Goal: Task Accomplishment & Management: Manage account settings

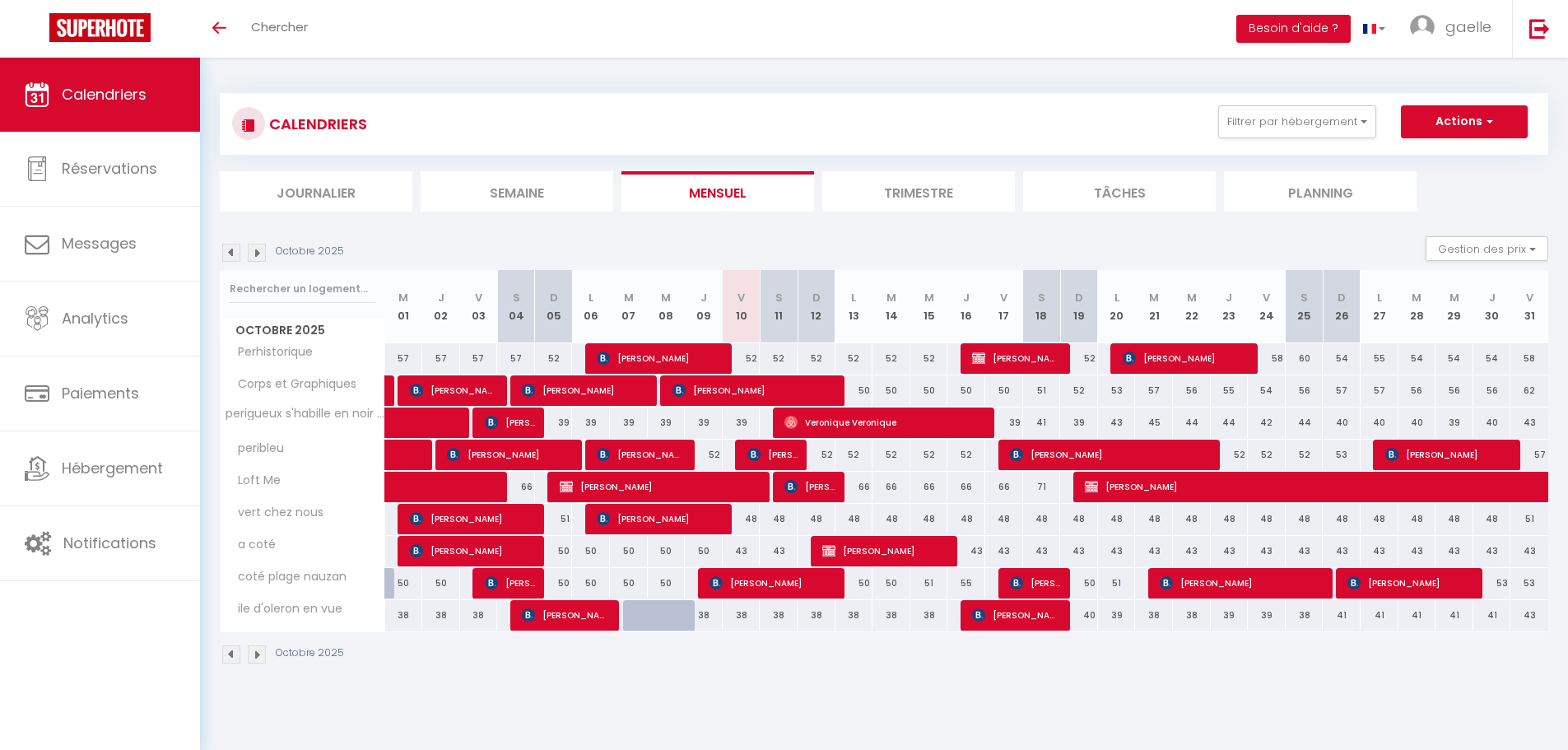
select select
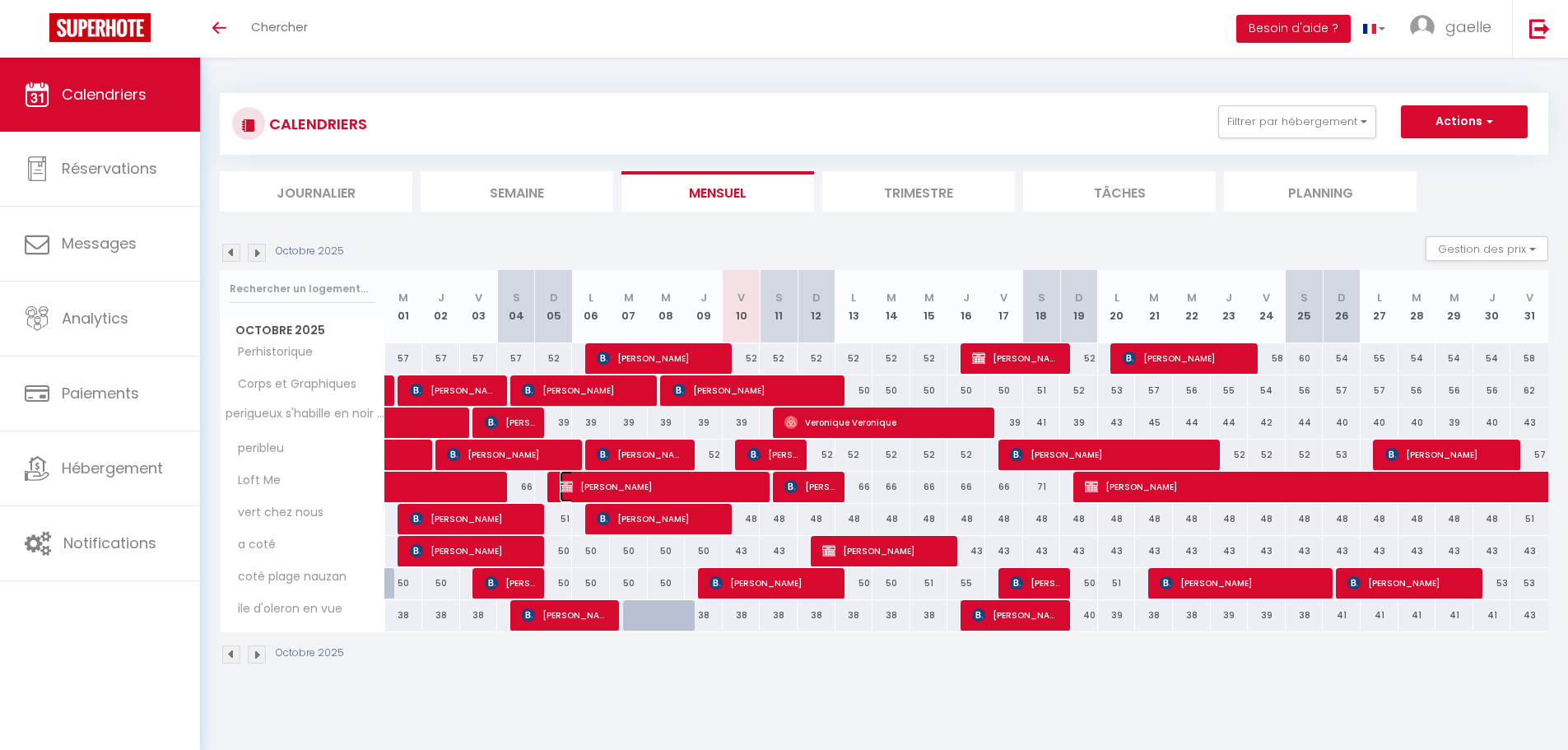
click at [734, 487] on span "[PERSON_NAME]" at bounding box center [660, 487] width 202 height 31
select select "OK"
select select "0"
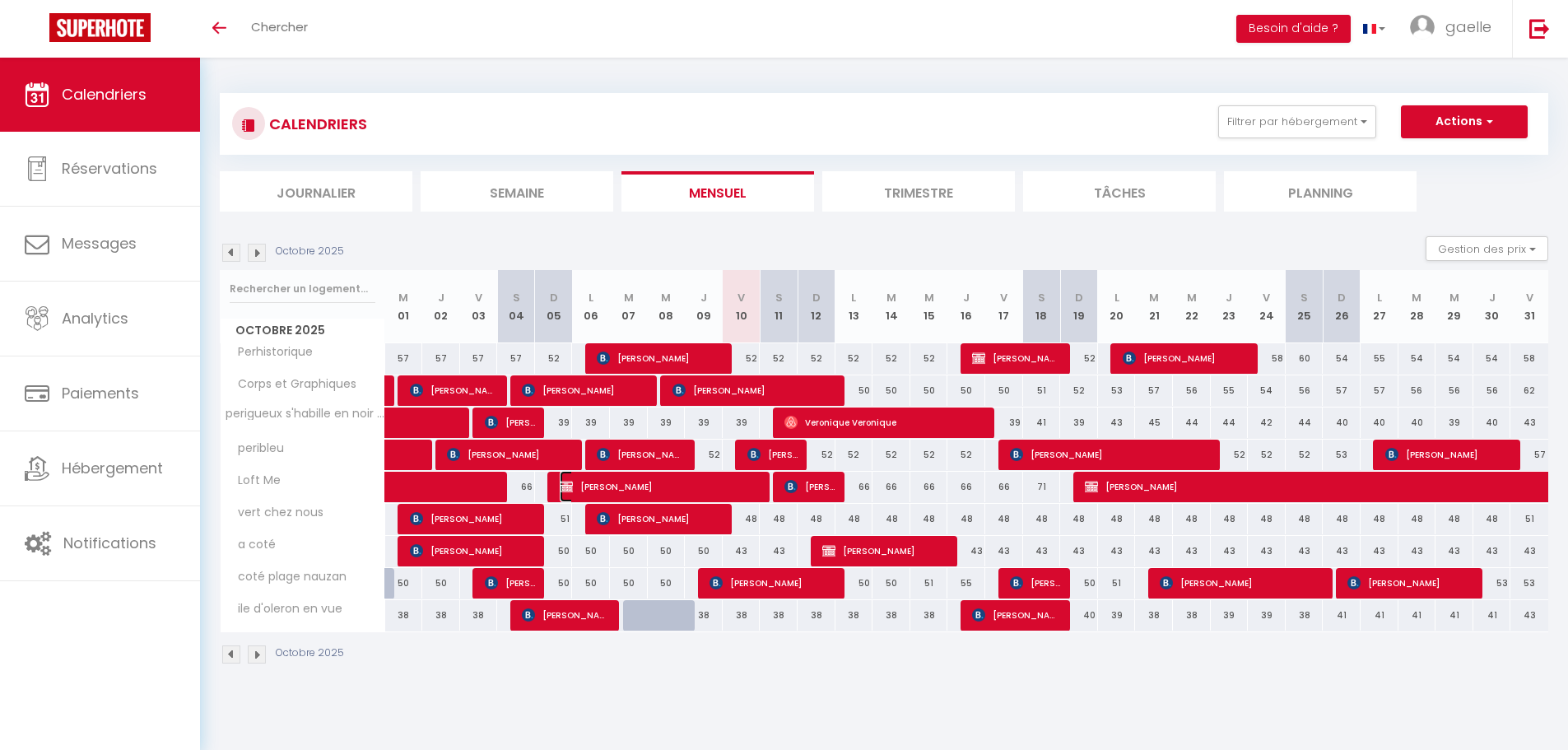
select select "1"
select select
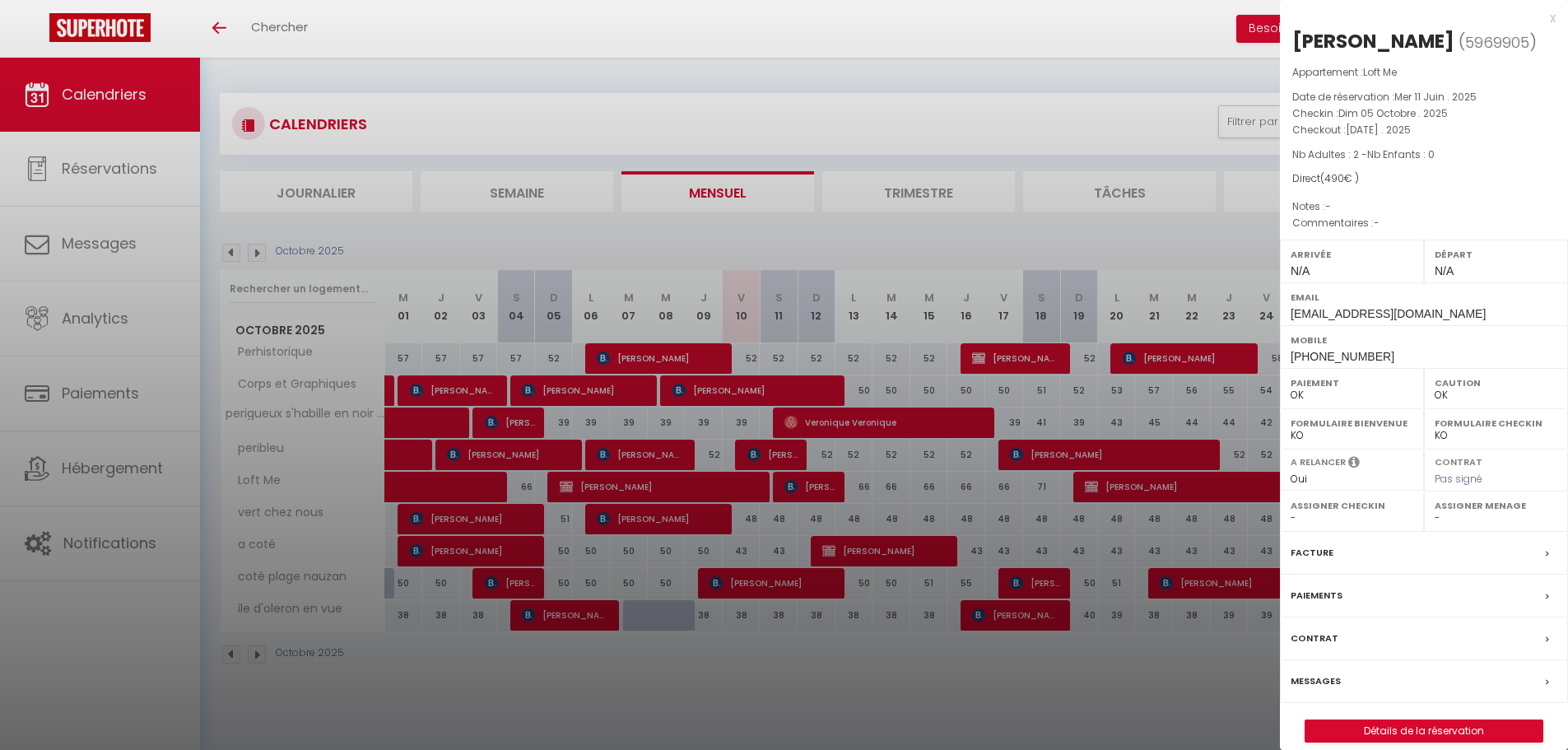
click at [1192, 489] on div at bounding box center [784, 375] width 1568 height 750
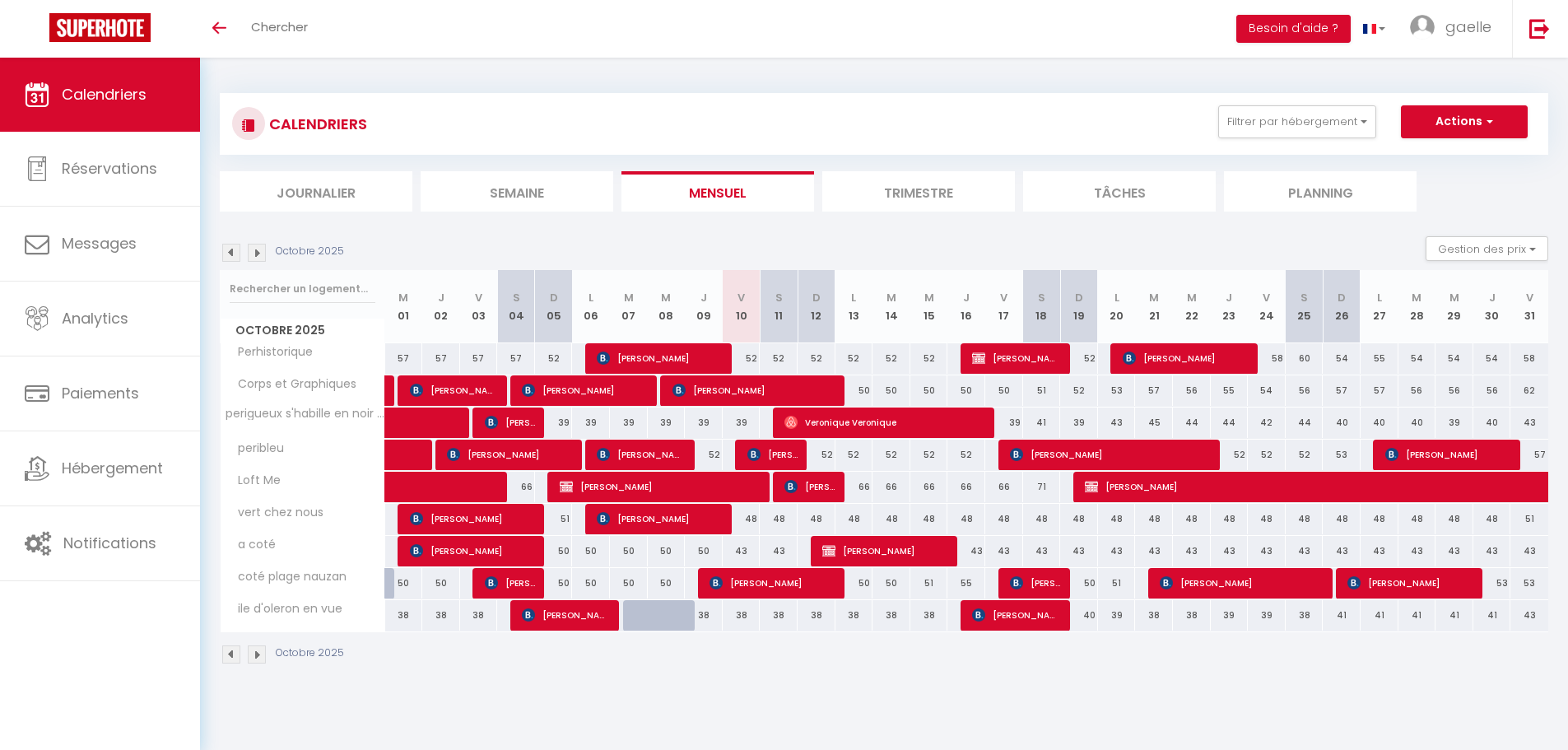
click at [1192, 489] on body "🟢 Des questions ou besoin d'assistance pour la migration AirBnB? Prenez rdv >>>…" at bounding box center [784, 432] width 1568 height 750
click at [1192, 485] on span "[PERSON_NAME]" at bounding box center [1369, 487] width 568 height 31
select select "KO"
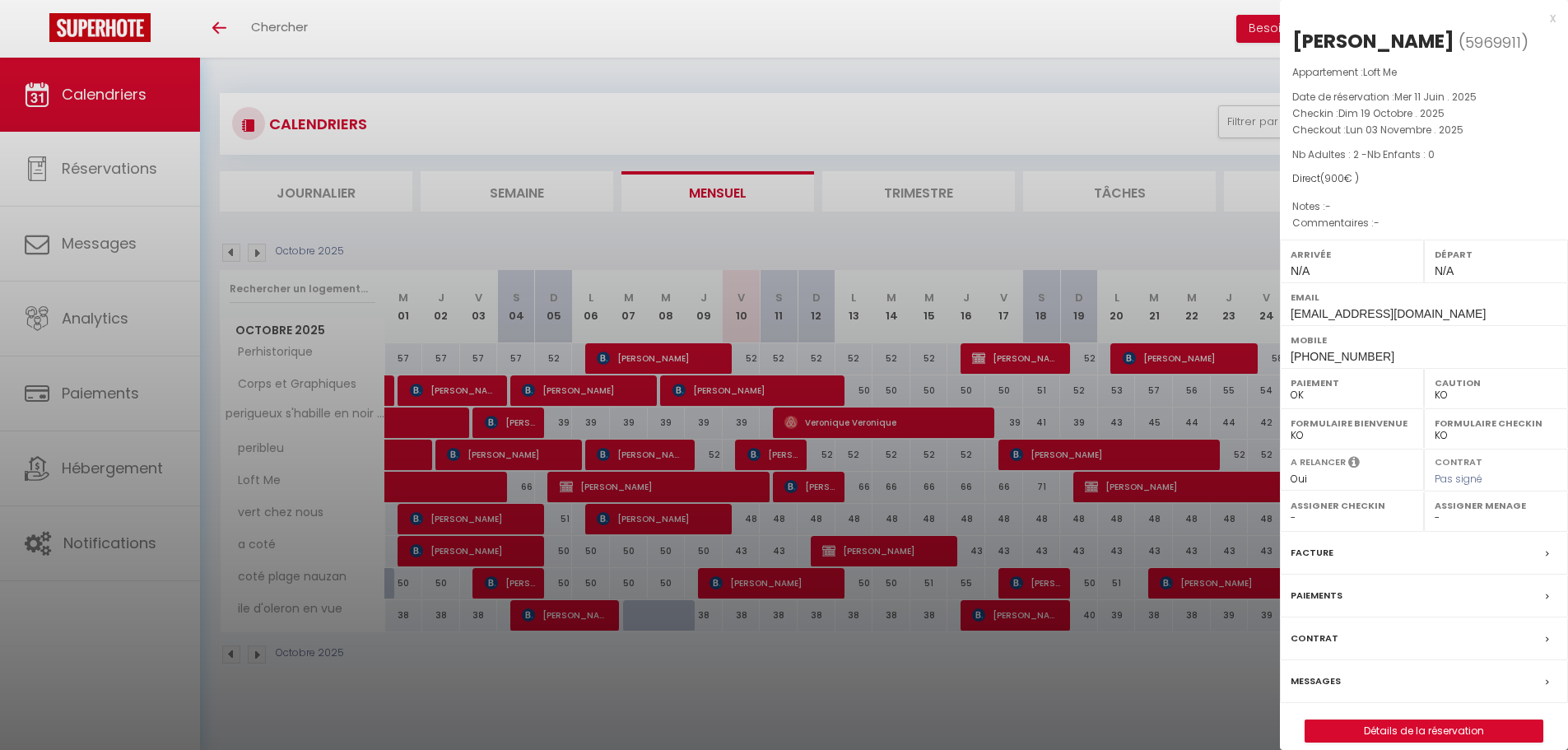
click at [1319, 382] on label "Paiement" at bounding box center [1352, 383] width 123 height 17
click at [1310, 393] on select "OK KO" at bounding box center [1352, 395] width 123 height 15
click at [1291, 387] on select "OK KO" at bounding box center [1352, 395] width 123 height 15
click at [666, 488] on div at bounding box center [784, 375] width 1568 height 750
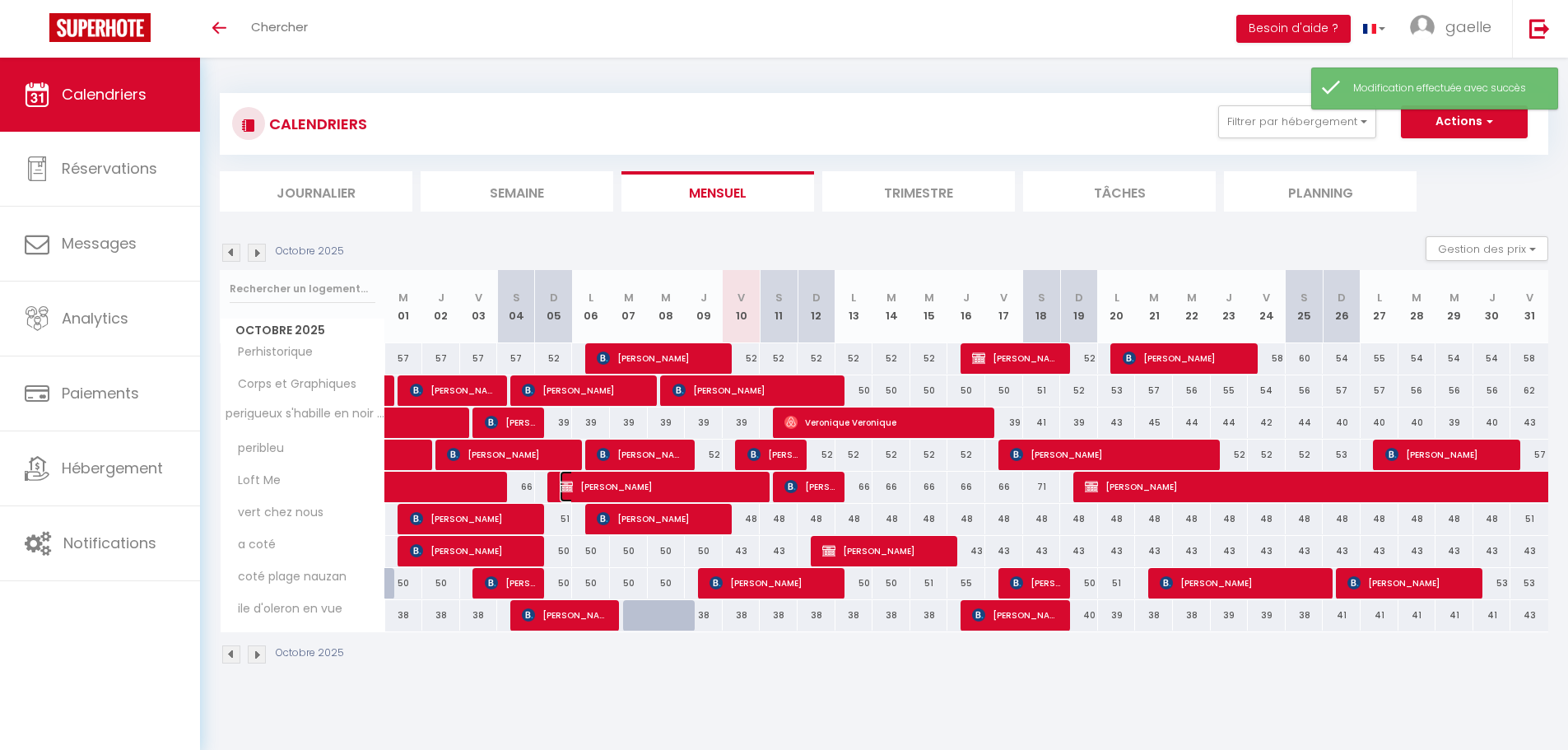
click at [666, 488] on span "[PERSON_NAME]" at bounding box center [660, 487] width 202 height 31
select select "OK"
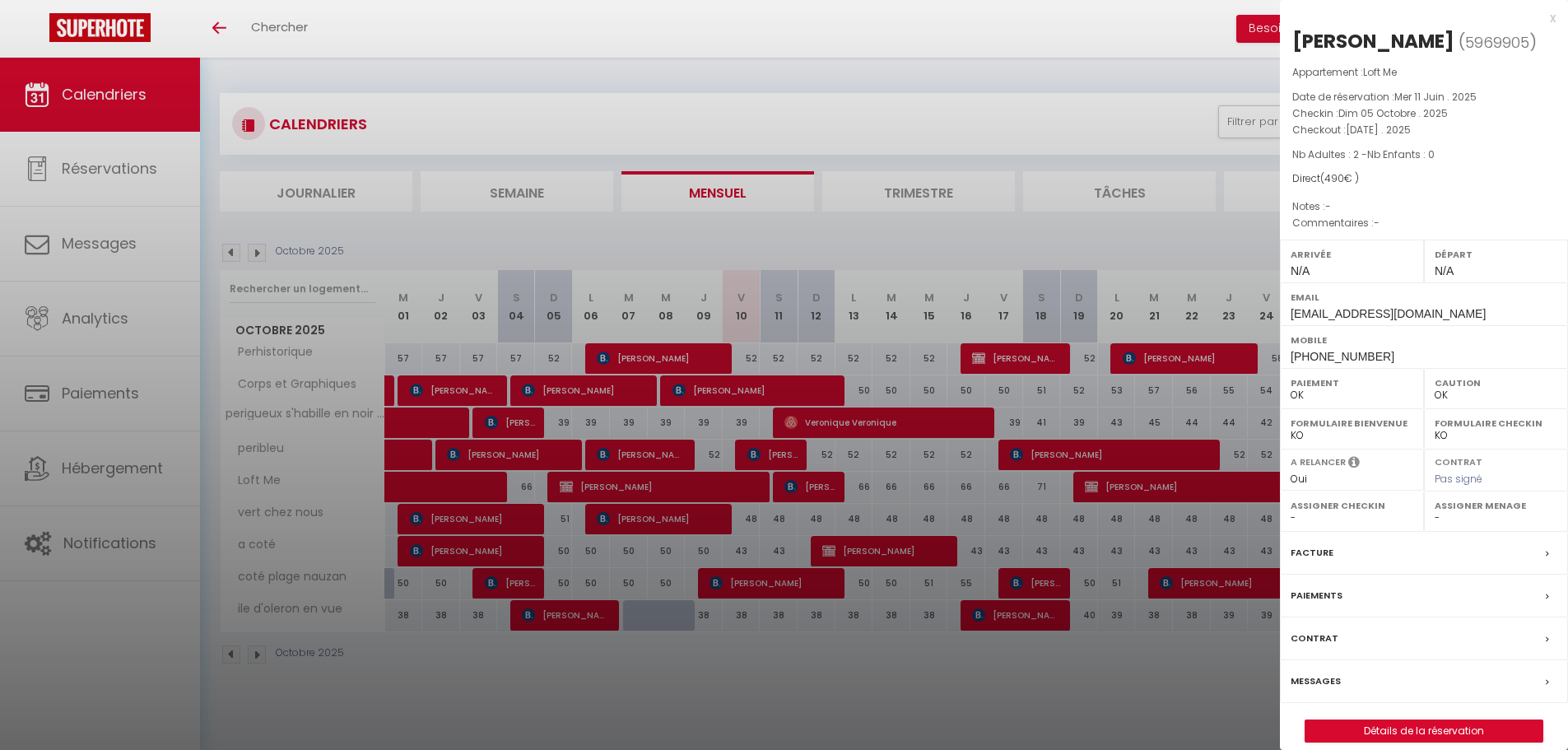
click at [1544, 18] on div "x" at bounding box center [1418, 18] width 276 height 19
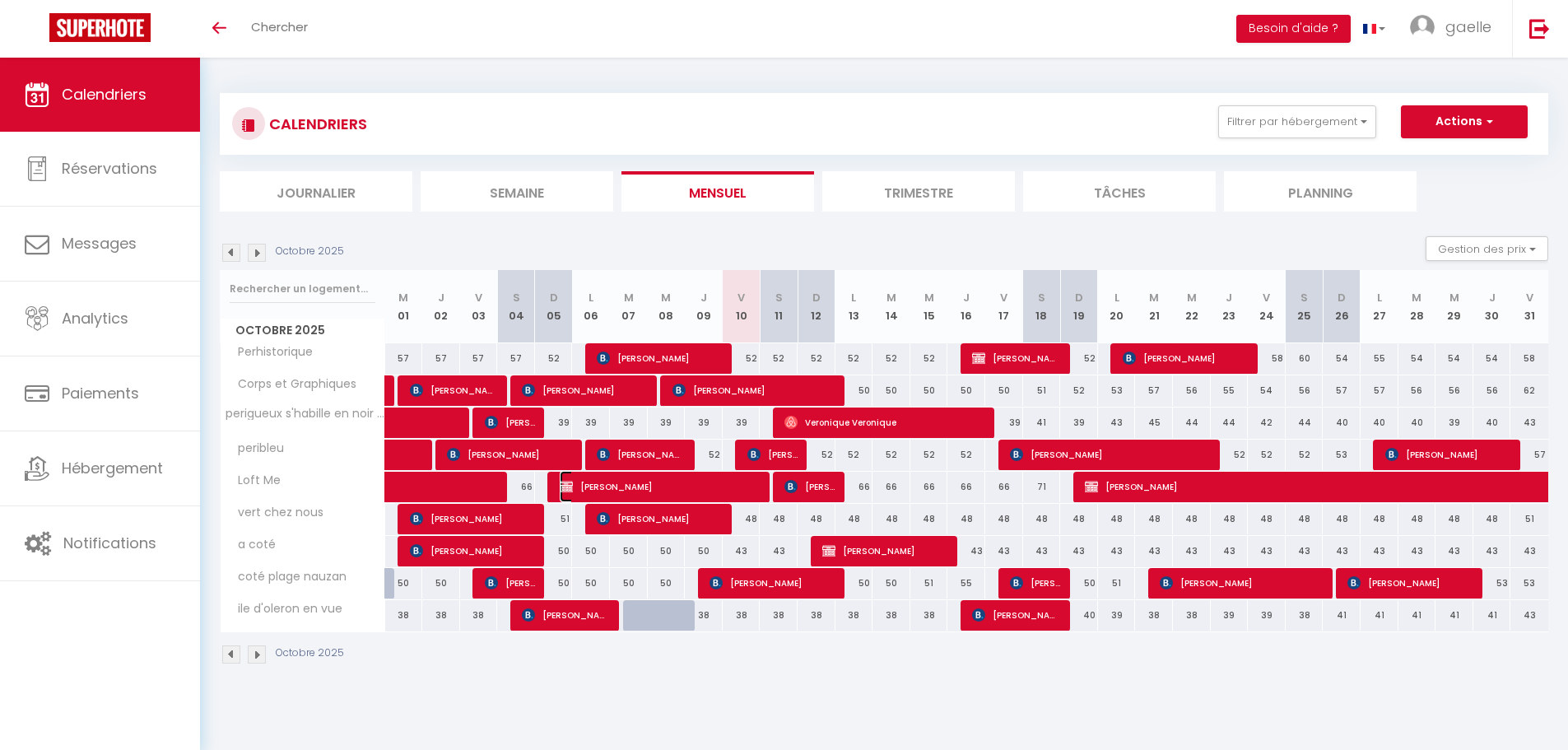
click at [613, 489] on span "[PERSON_NAME]" at bounding box center [660, 487] width 202 height 31
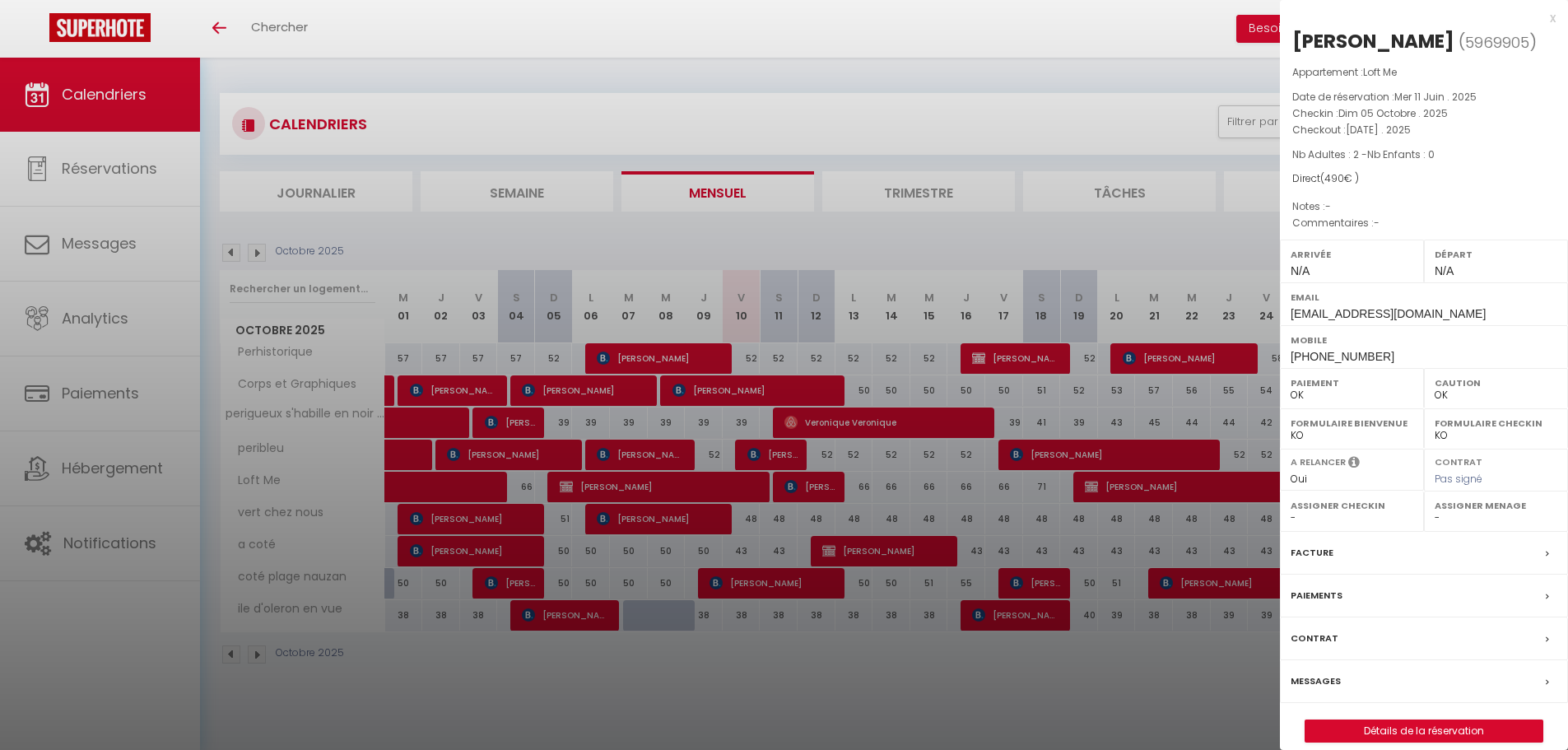
click at [1321, 604] on label "Paiements" at bounding box center [1317, 595] width 52 height 18
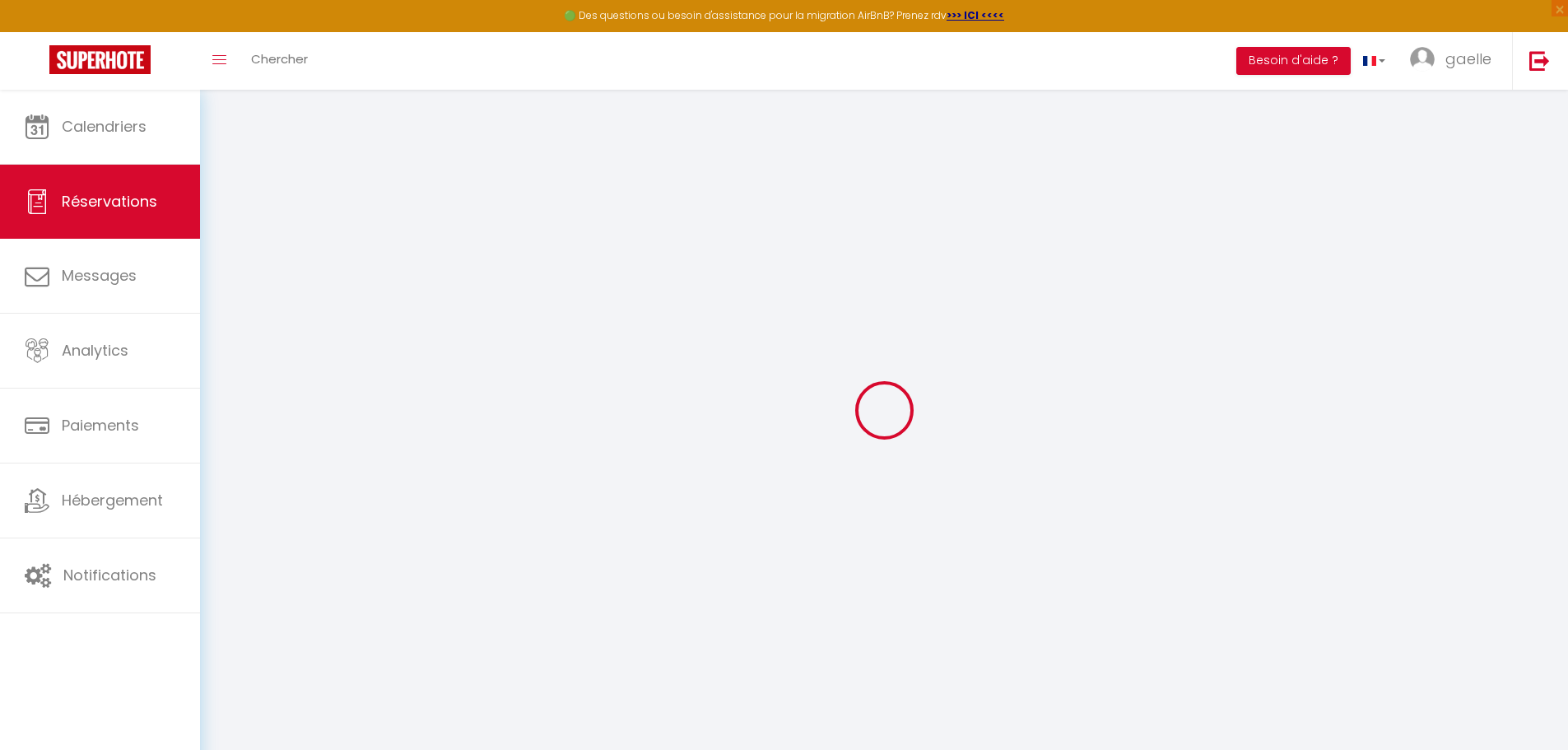
select select
checkbox input "false"
select select
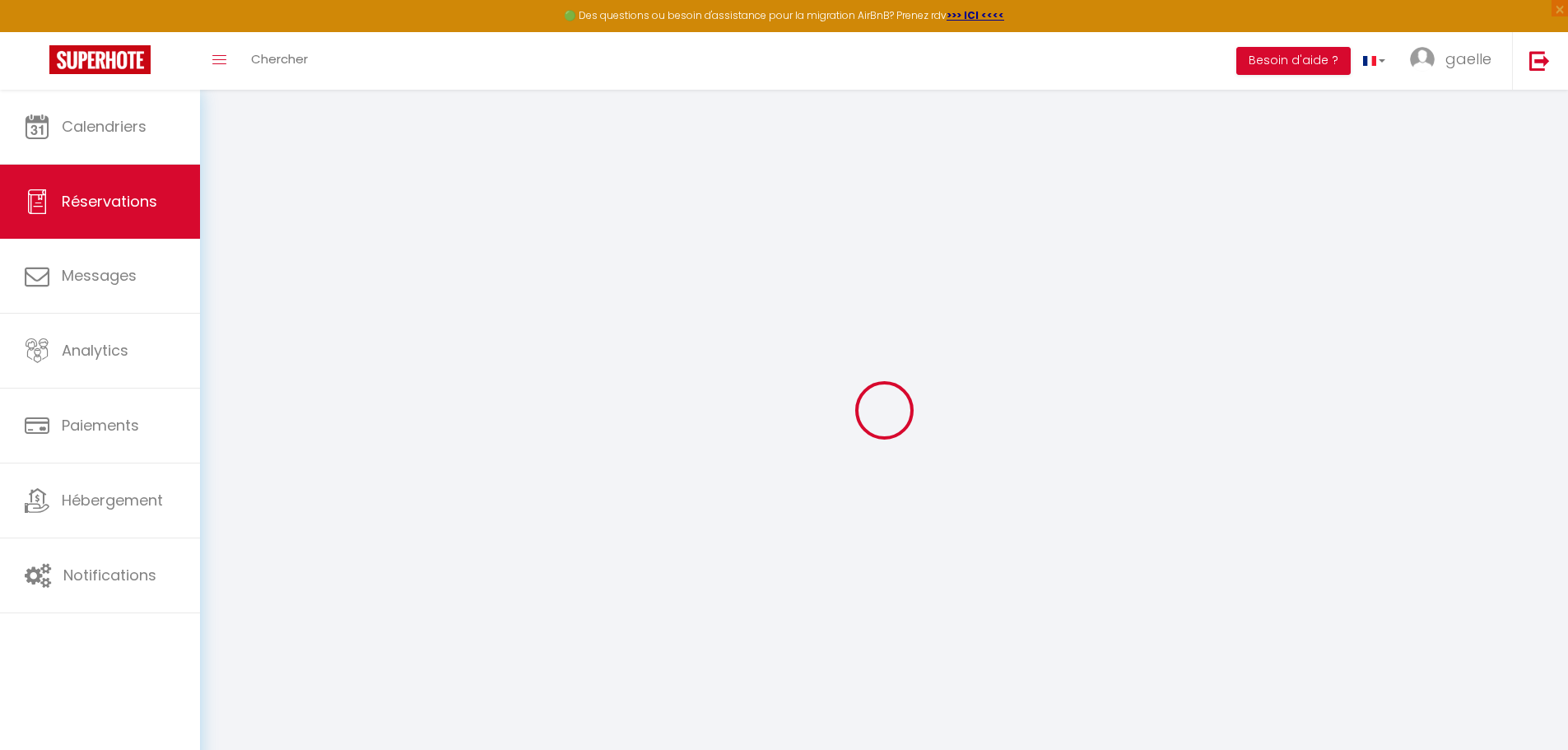
checkbox input "false"
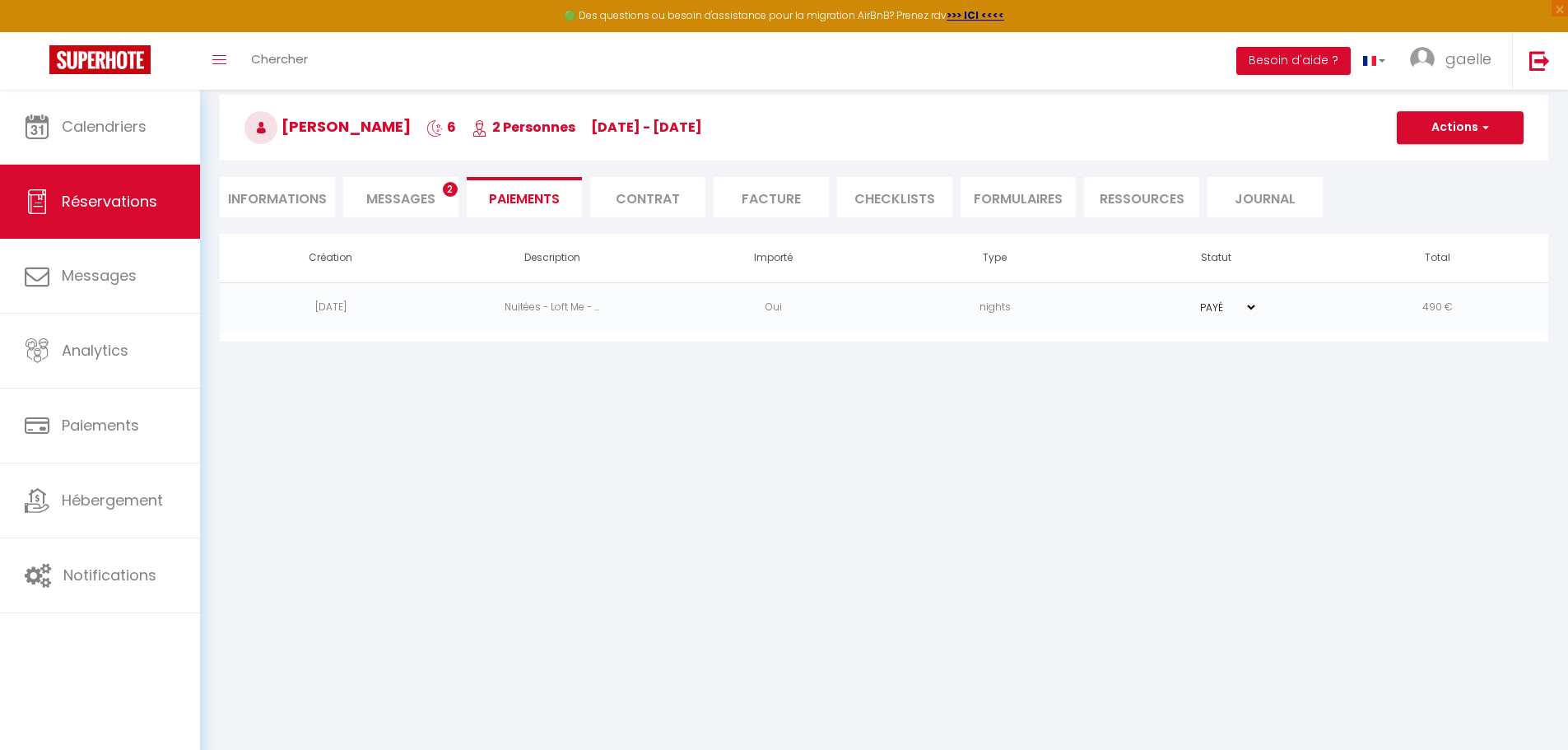
scroll to position [57, 0]
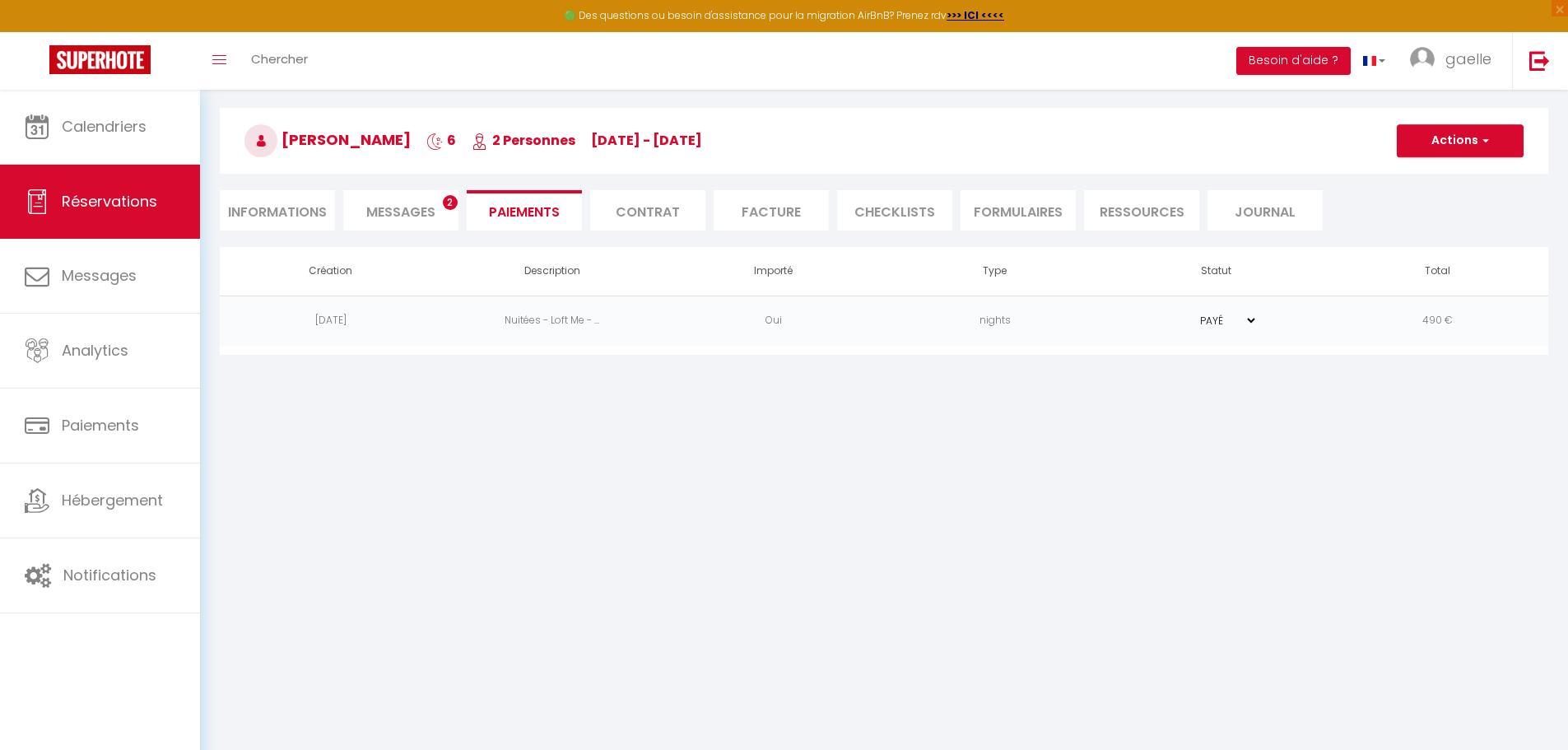
click at [1222, 322] on select "PAYÉ EN ATTENTE" at bounding box center [1217, 320] width 82 height 16
select select "0"
click at [1176, 313] on select "PAYÉ EN ATTENTE" at bounding box center [1217, 320] width 82 height 16
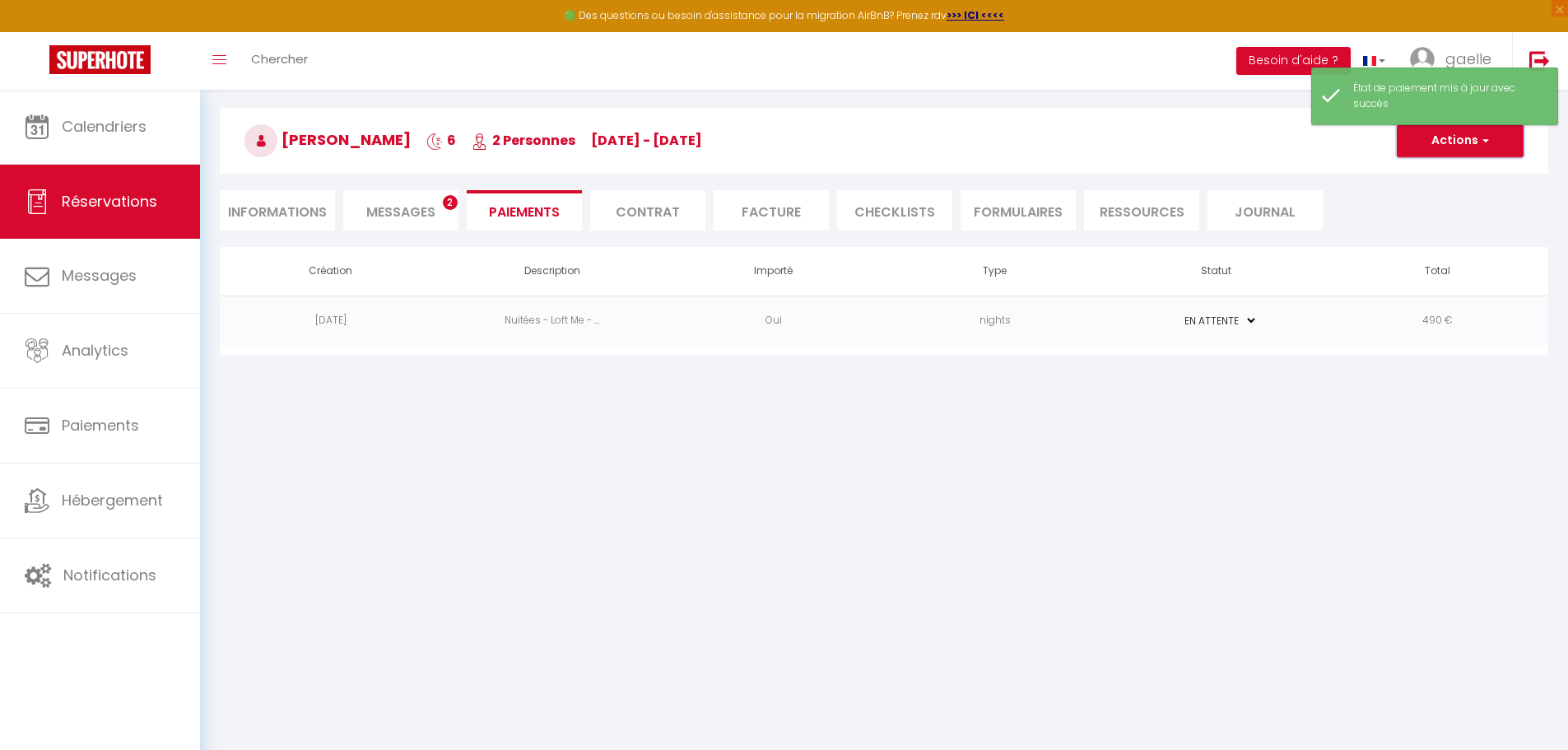
click at [1429, 139] on button "Actions" at bounding box center [1460, 141] width 126 height 33
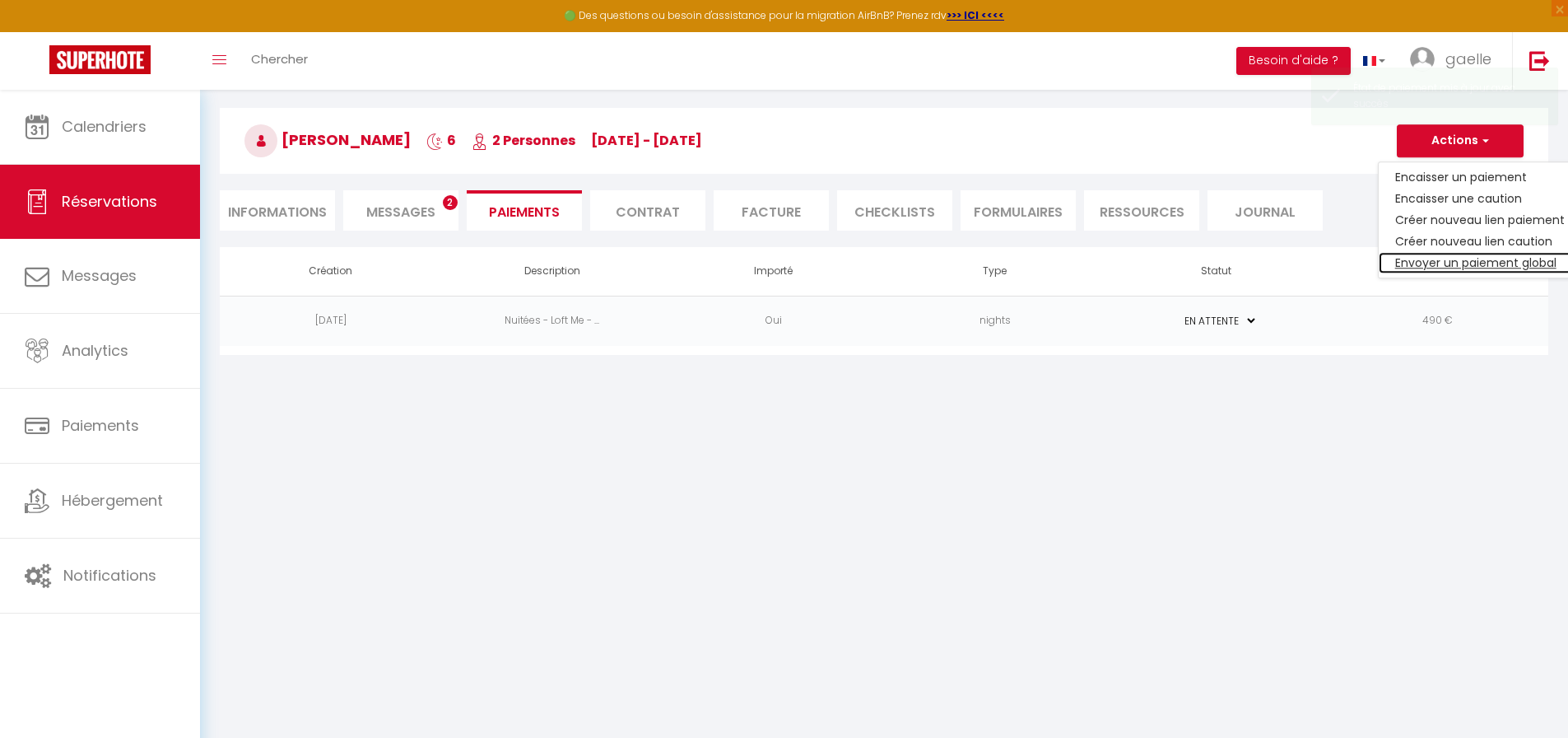
click at [1442, 262] on link "Envoyer un paiement global" at bounding box center [1480, 262] width 203 height 21
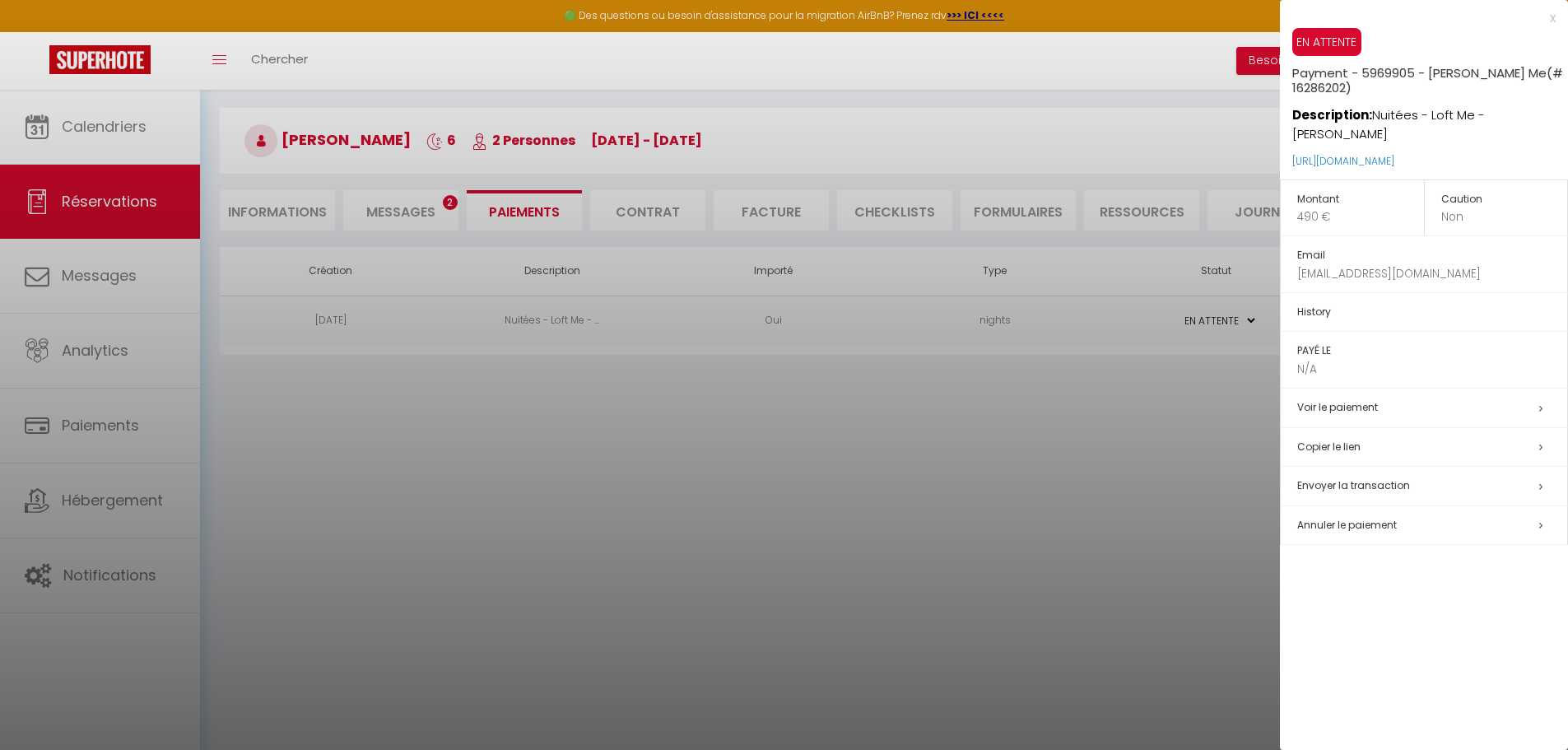
click at [1343, 485] on span "Envoyer la transaction" at bounding box center [1354, 485] width 113 height 14
select select "fr"
type input "[EMAIL_ADDRESS][DOMAIN_NAME]"
type input "Demande de paiement"
type textarea "Bonjour, Nous vous invitons à cliquer sur le lien ci-dessous pour effectuer le …"
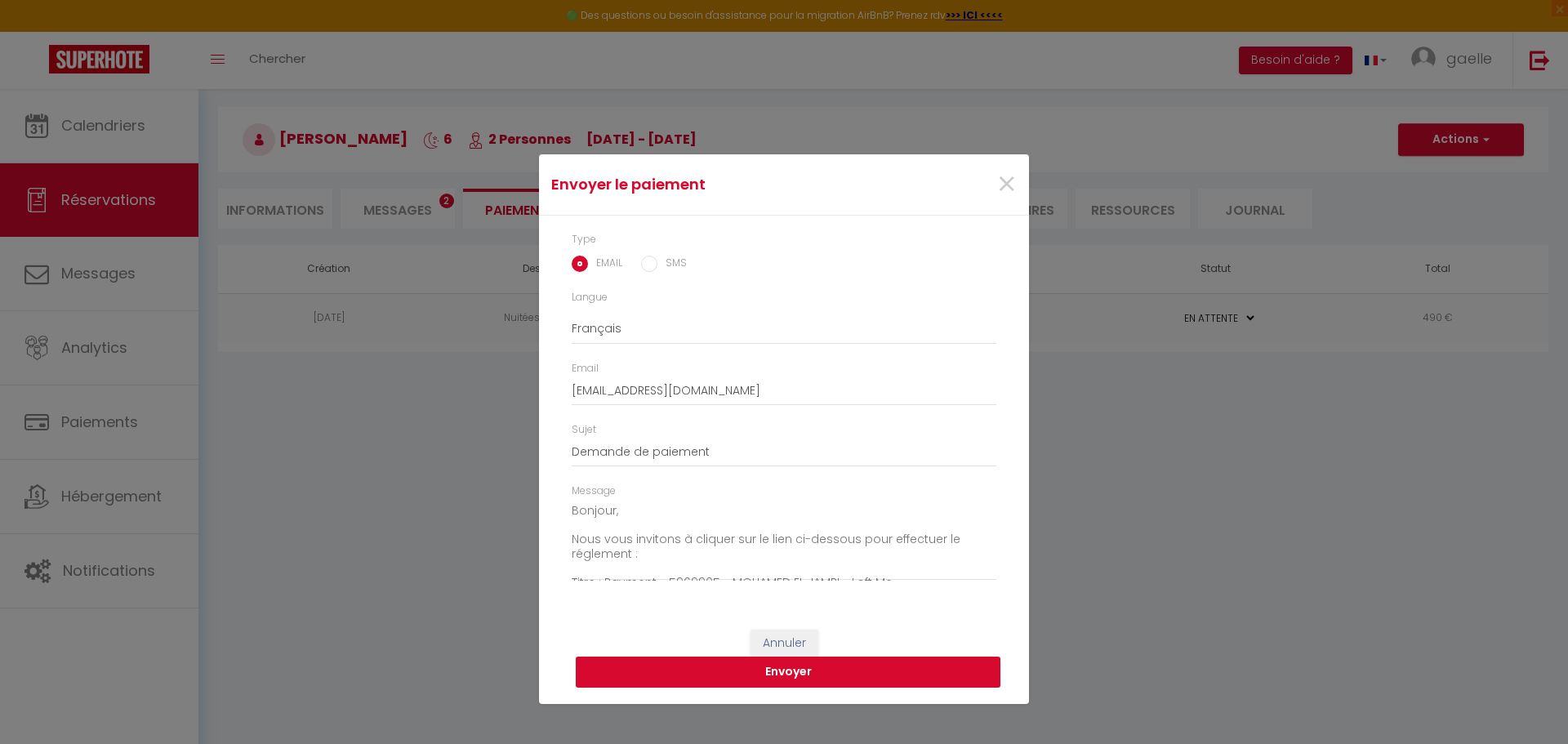
click at [805, 667] on button "Envoyer" at bounding box center [788, 673] width 424 height 31
